Goal: Use online tool/utility: Use online tool/utility

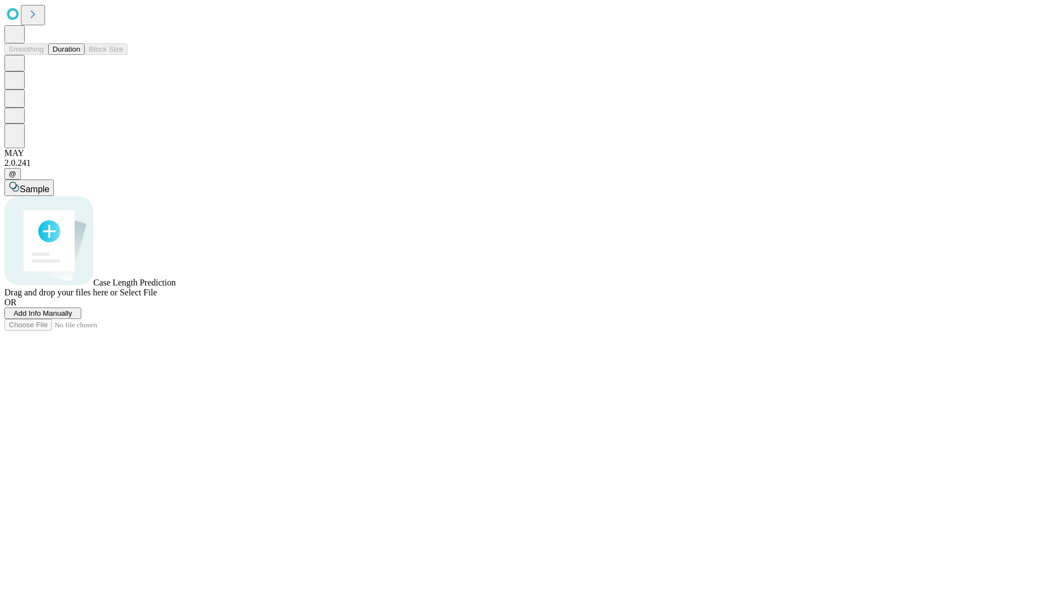
click at [80, 55] on button "Duration" at bounding box center [66, 49] width 36 height 12
click at [49, 184] on span "Sample" at bounding box center [35, 188] width 30 height 9
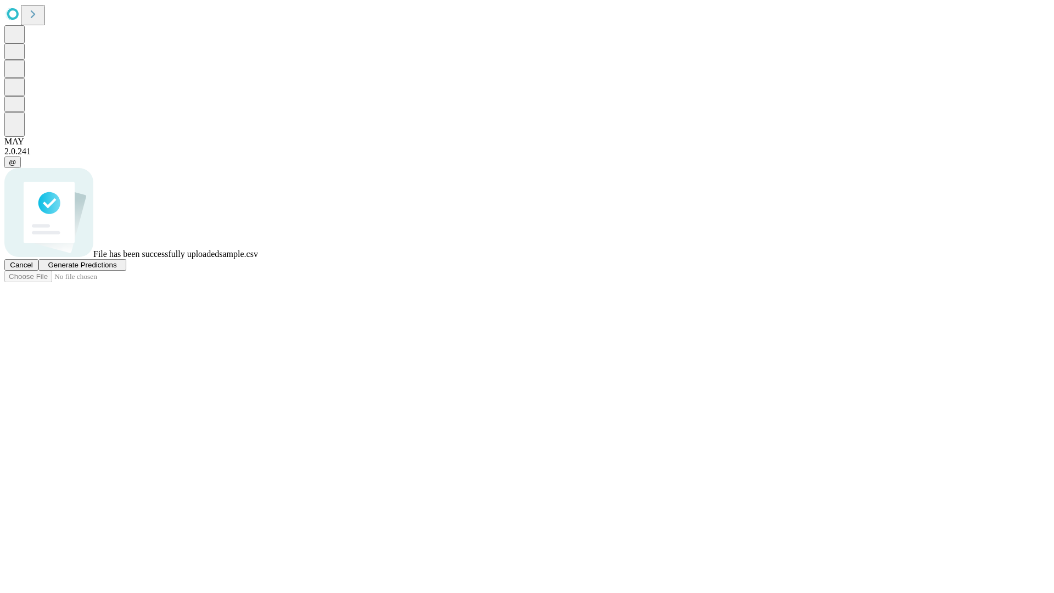
click at [116, 269] on span "Generate Predictions" at bounding box center [82, 265] width 69 height 8
